Goal: Task Accomplishment & Management: Use online tool/utility

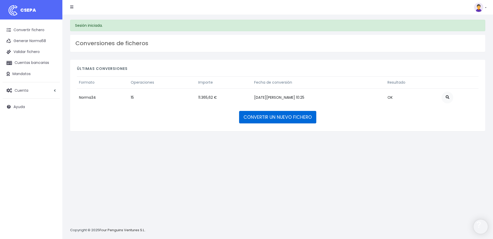
click at [311, 120] on link "CONVERTIR UN NUEVO FICHERO" at bounding box center [277, 117] width 77 height 12
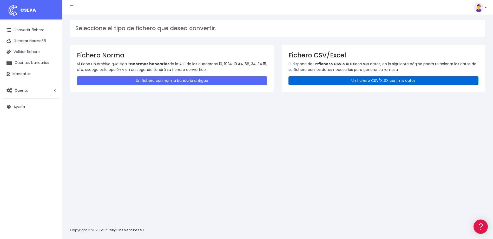
click at [387, 79] on link "Un fichero CSV/XLSX con mis datos" at bounding box center [383, 80] width 190 height 9
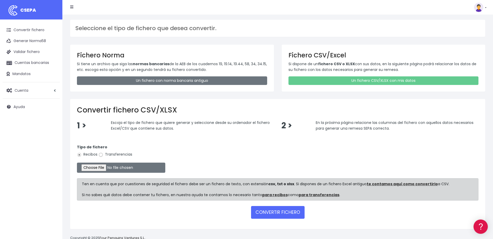
click at [99, 155] on input "Transferencias" at bounding box center [100, 155] width 5 height 5
radio input "true"
click at [100, 167] on input "file" at bounding box center [121, 168] width 88 height 10
type input "C:\fakepath\devoluciones sociedad 0530 con importe total de 7893,50 EUR.csv"
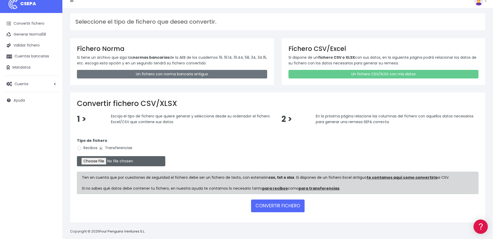
scroll to position [13, 0]
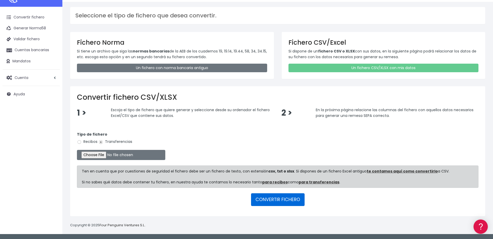
click at [280, 203] on button "CONVERTIR FICHERO" at bounding box center [278, 199] width 54 height 12
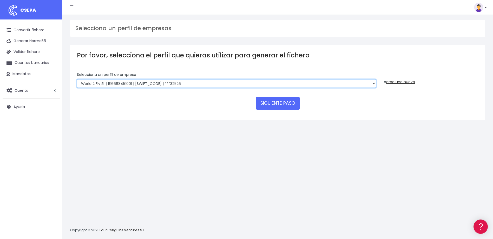
click at [230, 81] on select "WORLD2MEET,S.L.U | b62880992 | BSABESBBXXX | ***97721 World 2 Meet SLU | B62880…" at bounding box center [226, 83] width 299 height 9
select select "2124"
click at [77, 79] on select "WORLD2MEET,S.L.U | b62880992 | BSABESBBXXX | ***97721 World 2 Meet SLU | B62880…" at bounding box center [226, 83] width 299 height 9
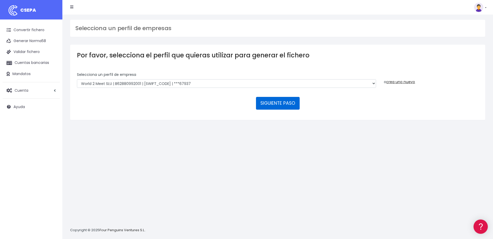
click at [272, 100] on button "SIGUIENTE PASO" at bounding box center [278, 103] width 44 height 12
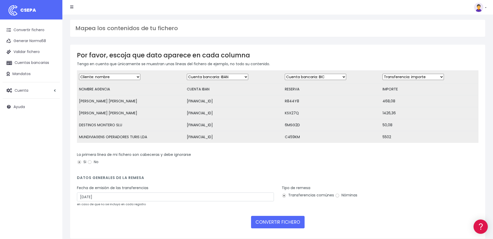
click at [334, 77] on select "Desechar campo Cliente: nombre Cliente: DNI Cliente: Email Cliente: referencia …" at bounding box center [315, 77] width 61 height 6
select select "description"
click at [285, 74] on select "Desechar campo Cliente: nombre Cliente: DNI Cliente: Email Cliente: referencia …" at bounding box center [315, 77] width 61 height 6
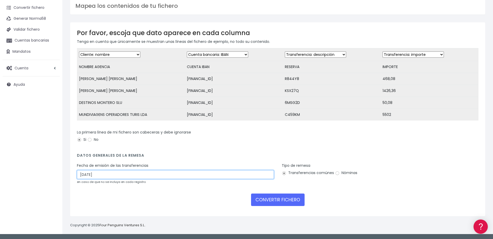
click at [83, 175] on input "[DATE]" at bounding box center [175, 174] width 197 height 9
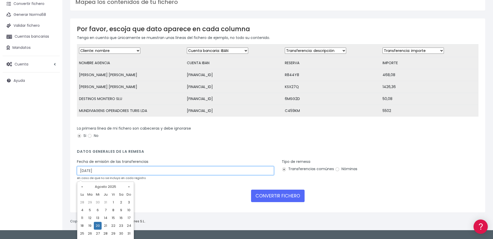
type input "[DATE]"
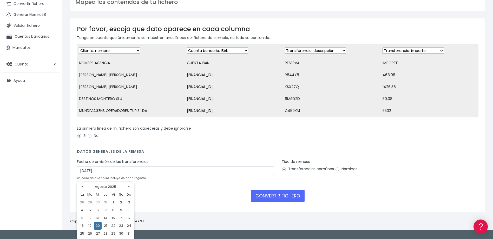
click at [393, 156] on h4 "Datos generales de la remesa" at bounding box center [277, 152] width 401 height 7
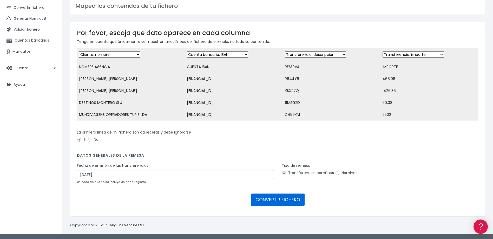
click at [296, 202] on button "CONVERTIR FICHERO" at bounding box center [278, 200] width 54 height 12
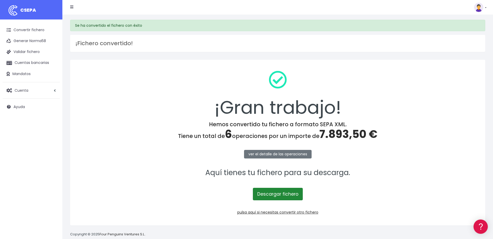
click at [296, 196] on link "Descargar fichero" at bounding box center [278, 194] width 50 height 12
drag, startPoint x: 181, startPoint y: 94, endPoint x: 174, endPoint y: 105, distance: 13.8
click at [181, 94] on div "¡Gran trabajo!" at bounding box center [277, 94] width 401 height 55
